Goal: Information Seeking & Learning: Learn about a topic

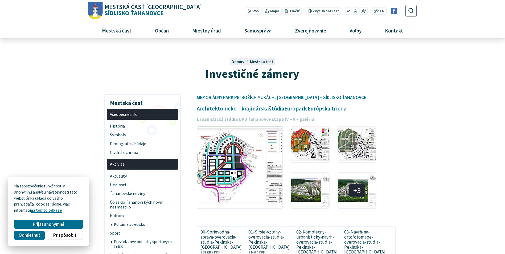
scroll to position [53, 0]
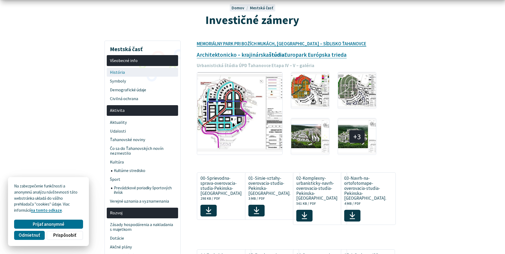
click at [120, 72] on span "História" at bounding box center [142, 72] width 65 height 9
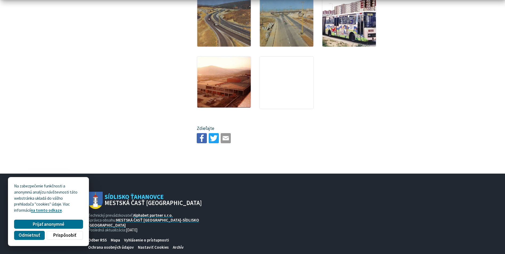
scroll to position [904, 0]
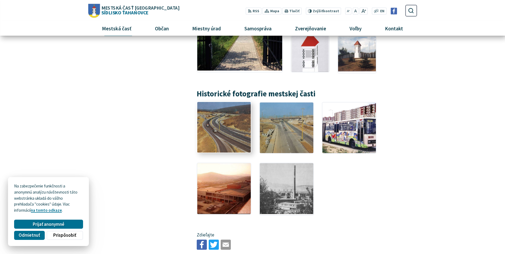
click at [232, 115] on img at bounding box center [223, 127] width 59 height 56
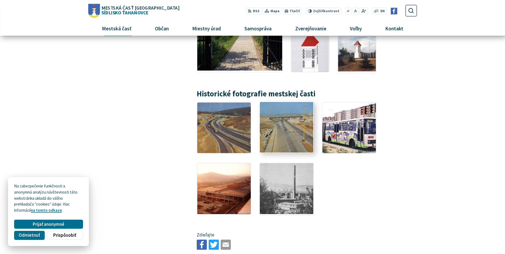
click at [296, 123] on img at bounding box center [286, 127] width 59 height 56
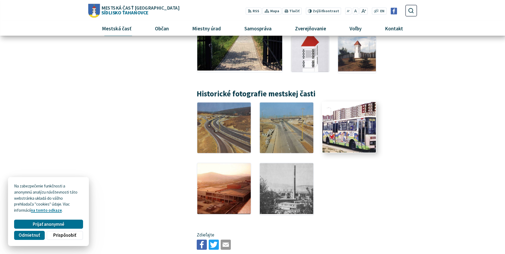
click at [356, 111] on img at bounding box center [348, 127] width 59 height 56
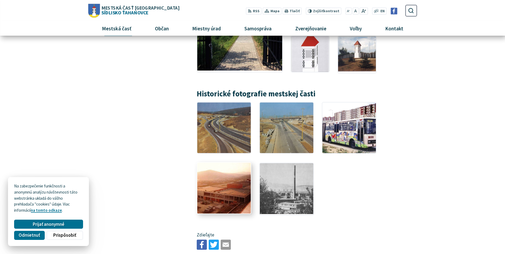
click at [231, 196] on img at bounding box center [223, 188] width 59 height 56
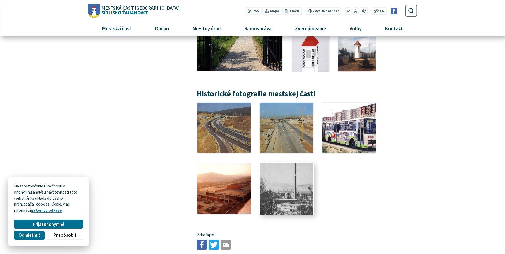
click at [280, 199] on img at bounding box center [286, 188] width 59 height 56
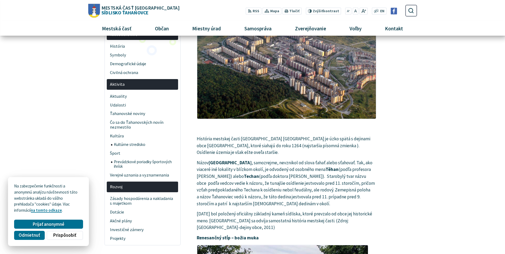
scroll to position [0, 0]
